Goal: Transaction & Acquisition: Purchase product/service

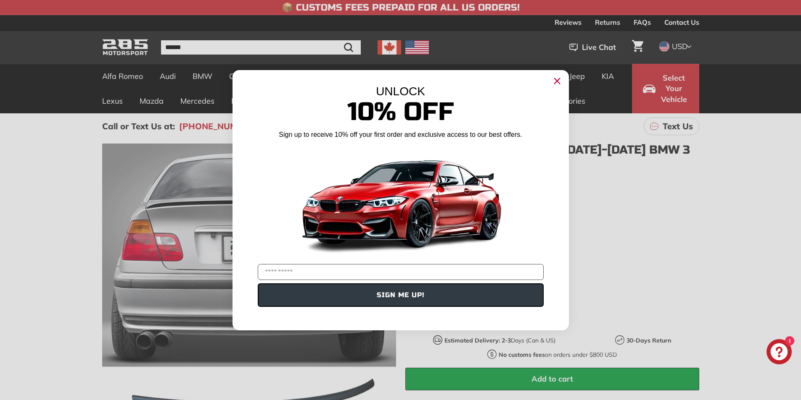
click at [561, 78] on circle "Close dialog" at bounding box center [556, 80] width 13 height 13
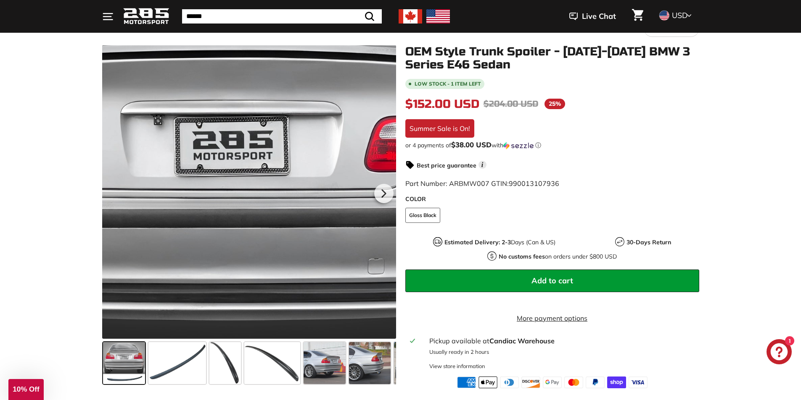
scroll to position [168, 0]
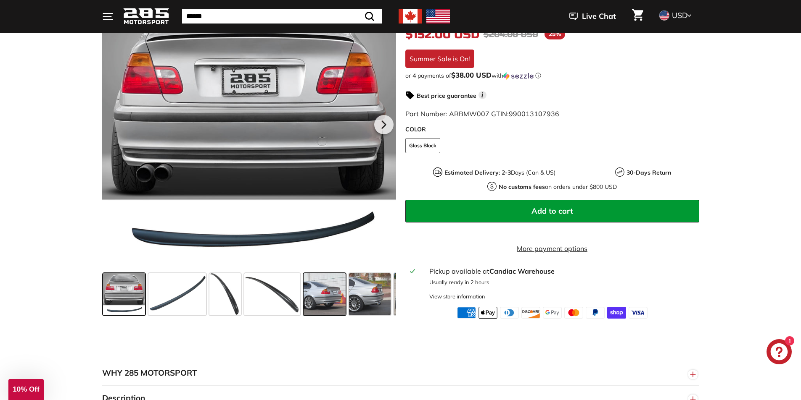
click at [334, 308] on span at bounding box center [324, 295] width 42 height 42
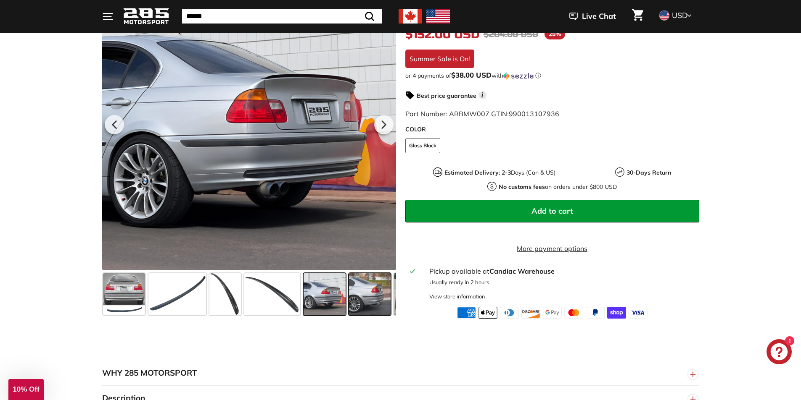
click at [369, 305] on span at bounding box center [370, 295] width 42 height 42
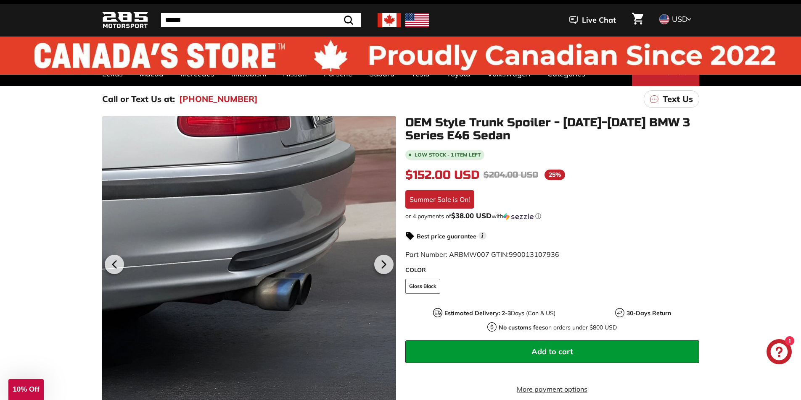
scroll to position [0, 0]
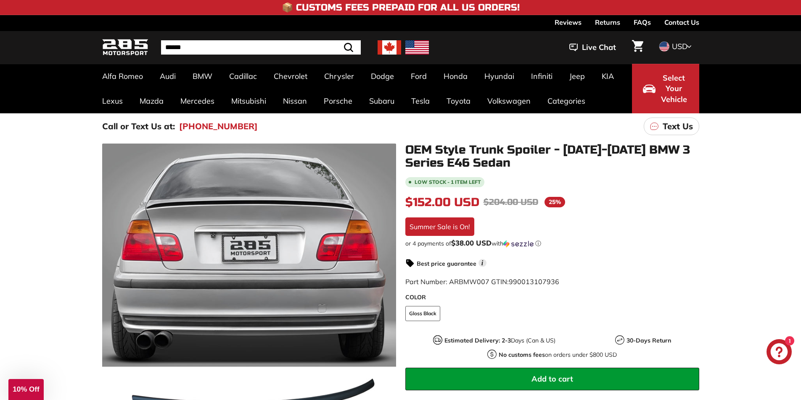
click at [437, 200] on span "$152.00 USD" at bounding box center [442, 202] width 74 height 14
